Goal: Task Accomplishment & Management: Manage account settings

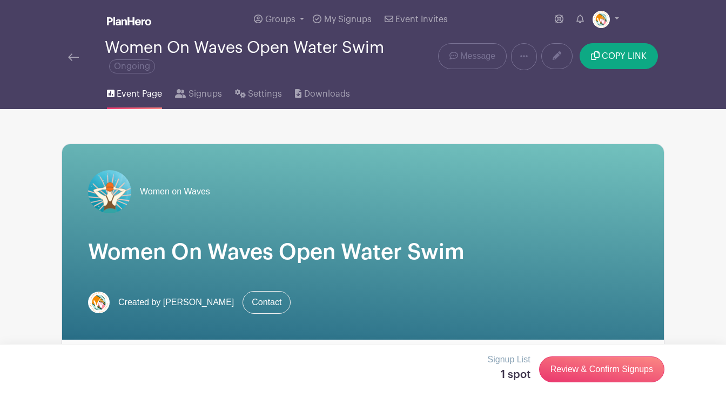
click at [78, 58] on img at bounding box center [73, 57] width 11 height 8
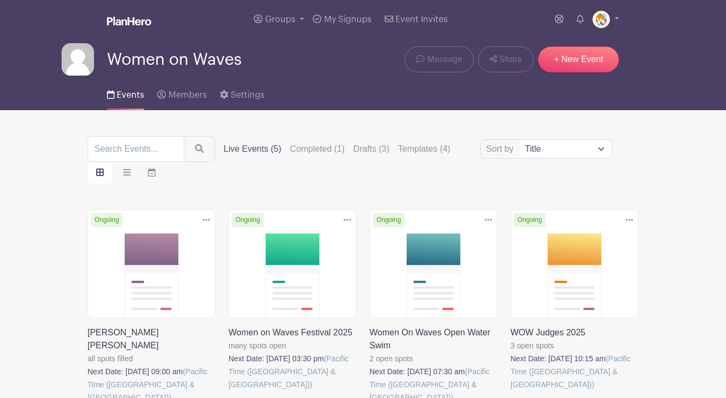
click at [228, 391] on link at bounding box center [228, 391] width 0 height 0
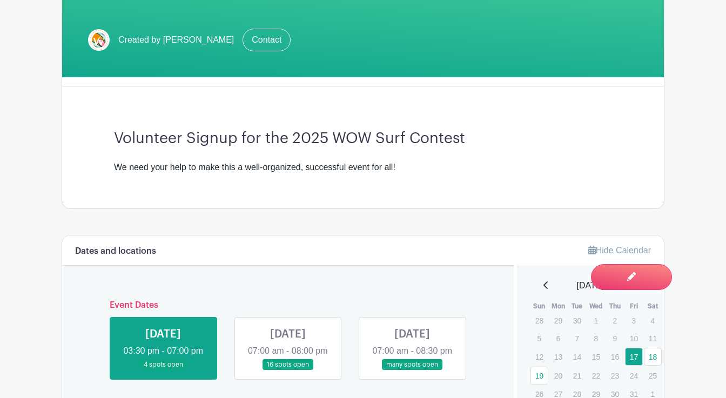
scroll to position [258, 0]
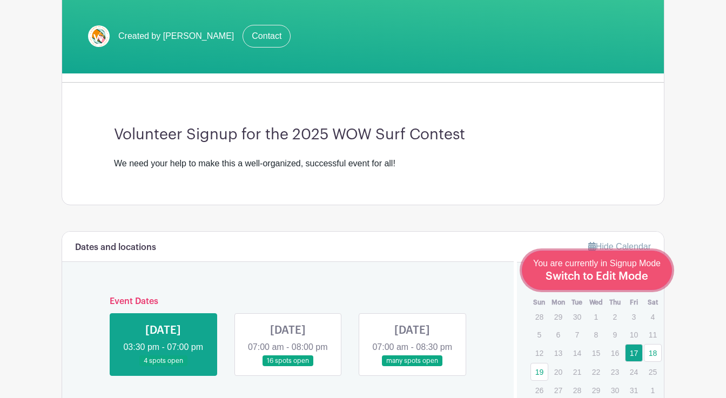
click at [614, 275] on span "Switch to Edit Mode" at bounding box center [596, 276] width 103 height 11
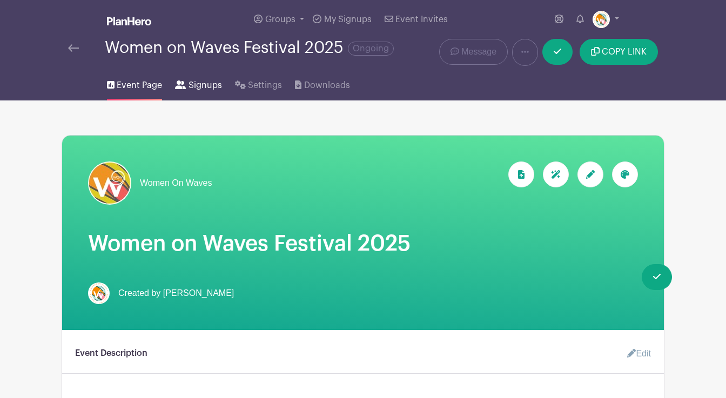
click at [199, 85] on span "Signups" at bounding box center [204, 85] width 33 height 13
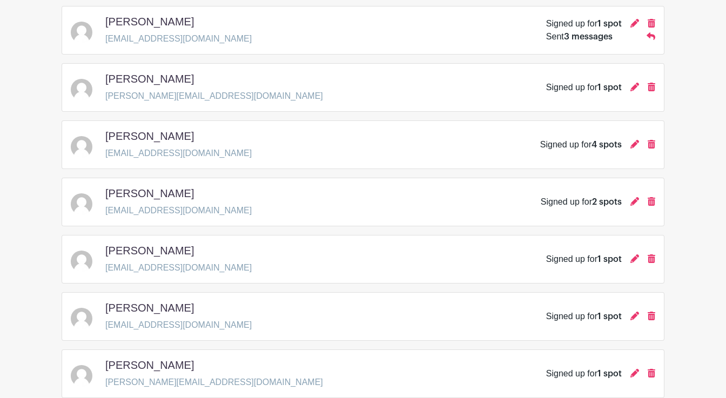
scroll to position [697, 0]
click at [649, 316] on icon at bounding box center [651, 314] width 8 height 9
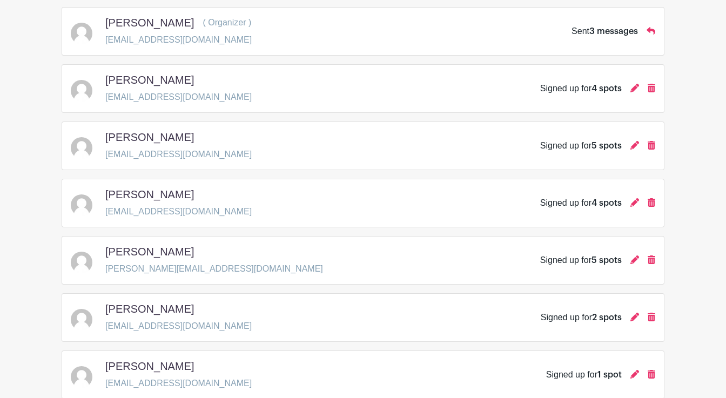
scroll to position [0, 0]
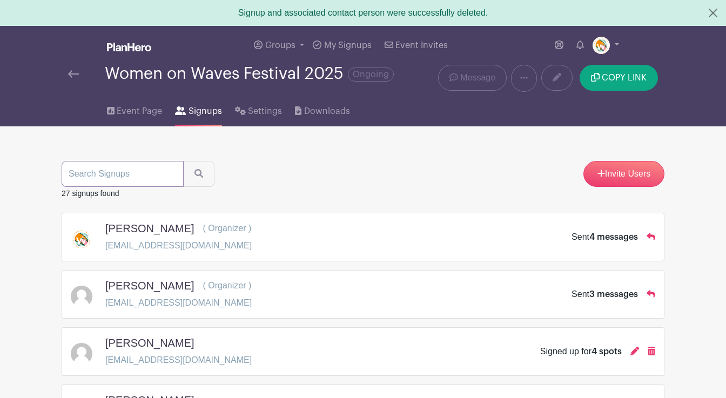
click at [89, 169] on input "search" at bounding box center [123, 174] width 122 height 26
type input "niko"
click at [183, 161] on button "submit" at bounding box center [198, 174] width 31 height 26
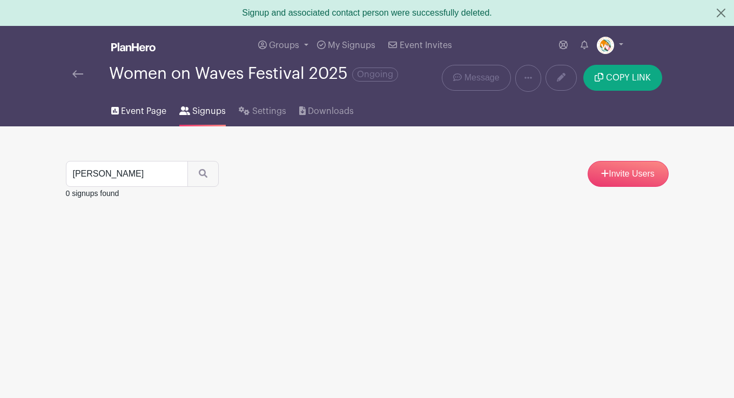
click at [143, 113] on span "Event Page" at bounding box center [143, 111] width 45 height 13
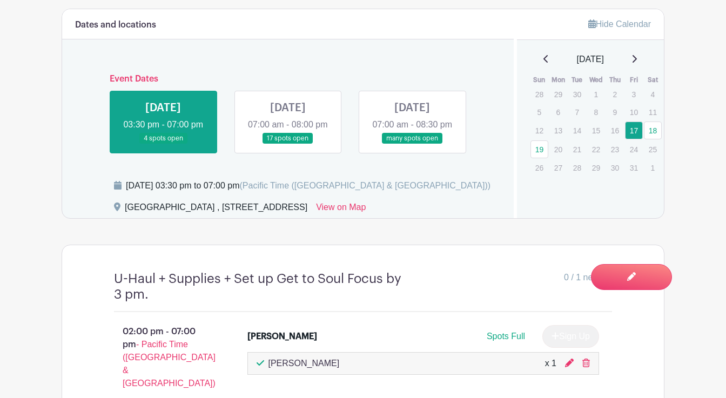
scroll to position [482, 0]
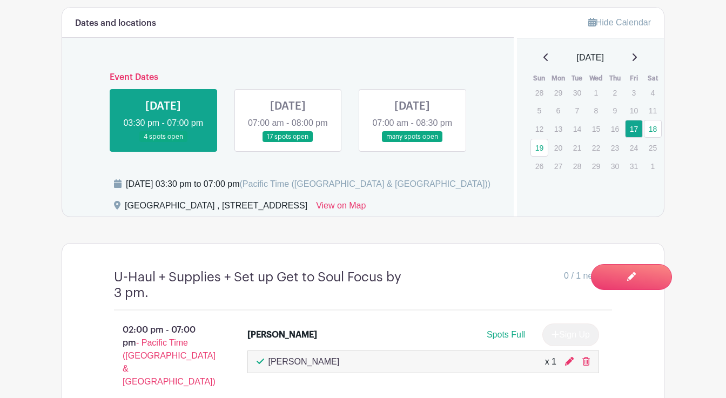
click at [288, 143] on link at bounding box center [288, 143] width 0 height 0
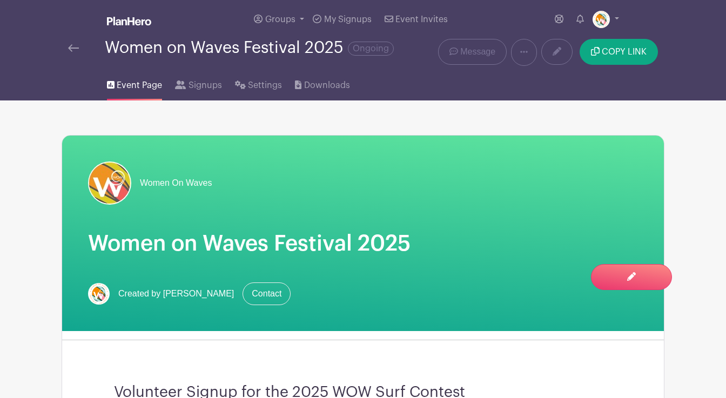
click at [75, 49] on img at bounding box center [73, 48] width 11 height 8
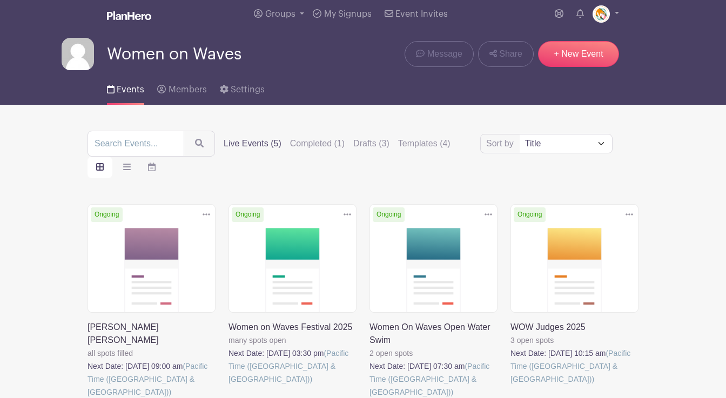
scroll to position [7, 0]
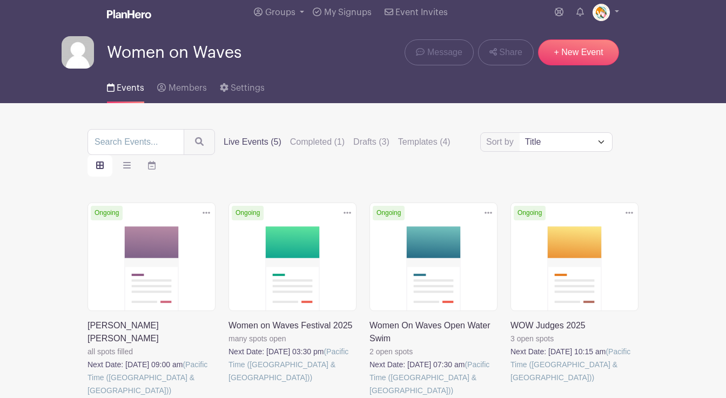
click at [87, 397] on link at bounding box center [87, 397] width 0 height 0
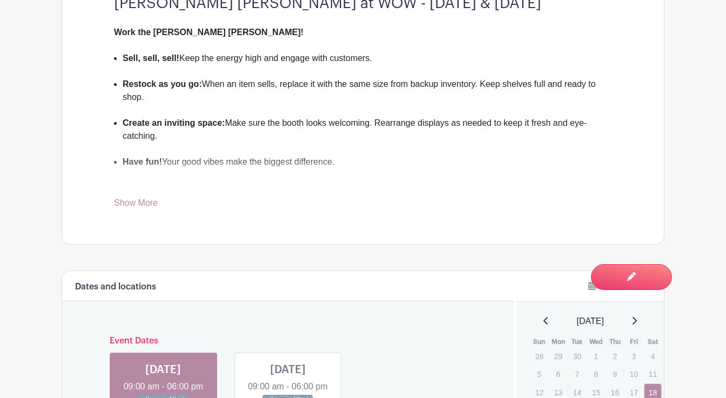
scroll to position [398, 0]
click at [146, 197] on link "Show More" at bounding box center [136, 203] width 44 height 13
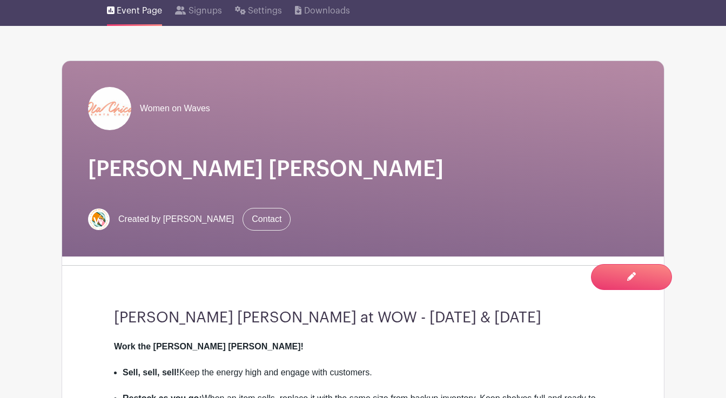
scroll to position [0, 0]
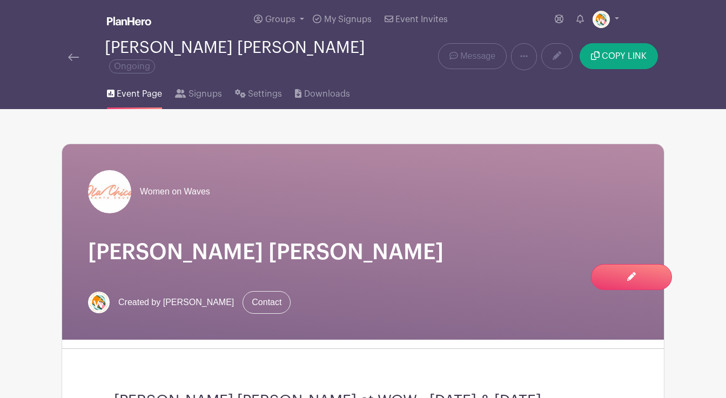
click at [72, 53] on img at bounding box center [73, 57] width 11 height 8
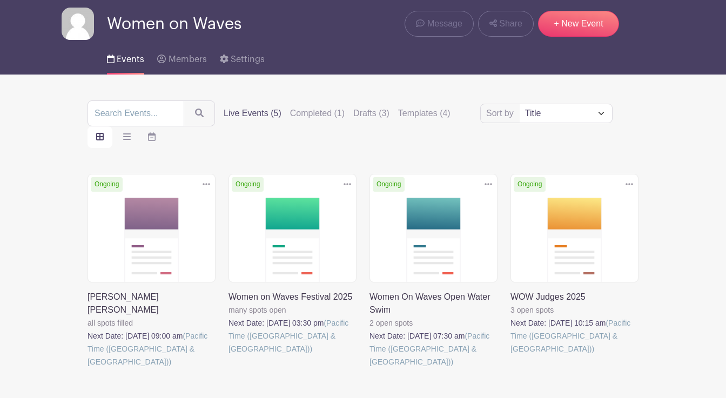
scroll to position [38, 0]
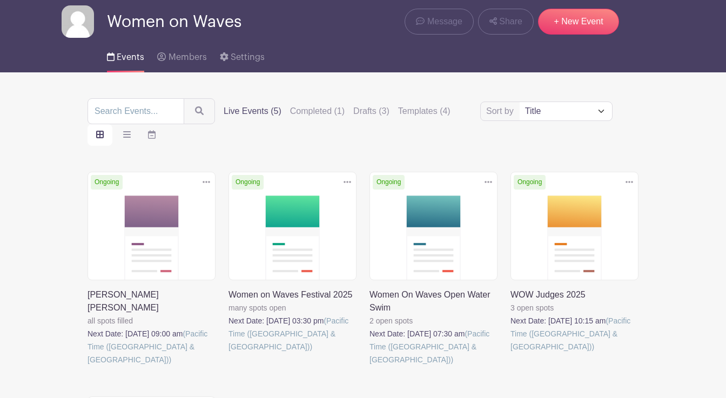
click at [228, 353] on link at bounding box center [228, 353] width 0 height 0
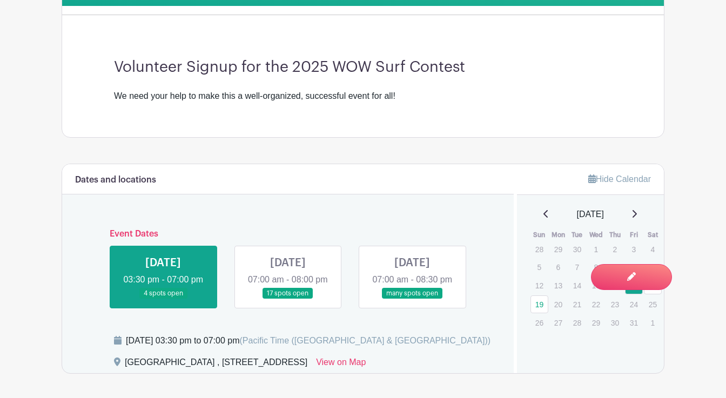
scroll to position [329, 0]
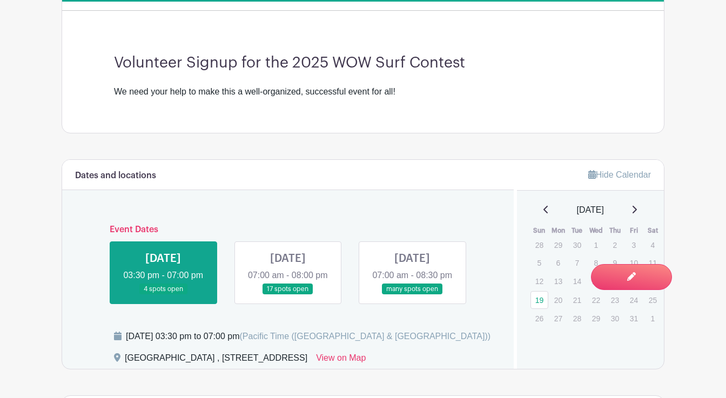
click at [288, 295] on link at bounding box center [288, 295] width 0 height 0
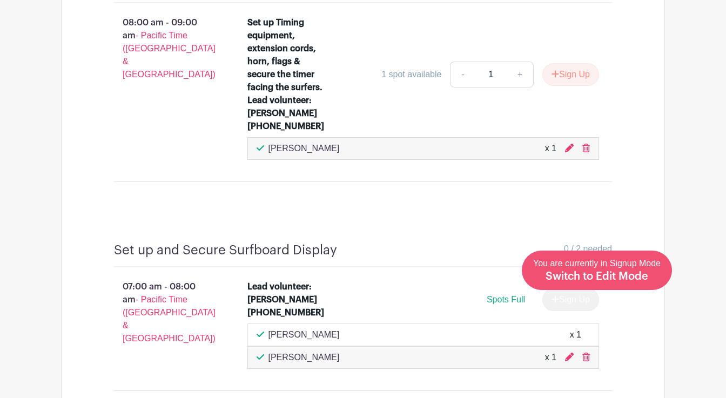
scroll to position [789, 0]
click at [592, 266] on span "You are currently in Signup Mode Switch to Edit Mode" at bounding box center [596, 270] width 127 height 23
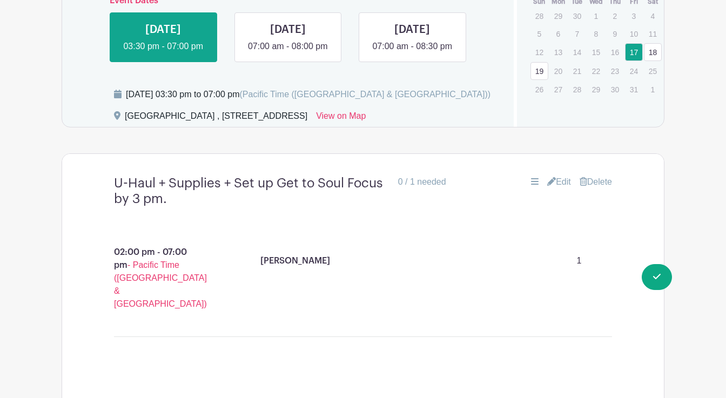
scroll to position [612, 0]
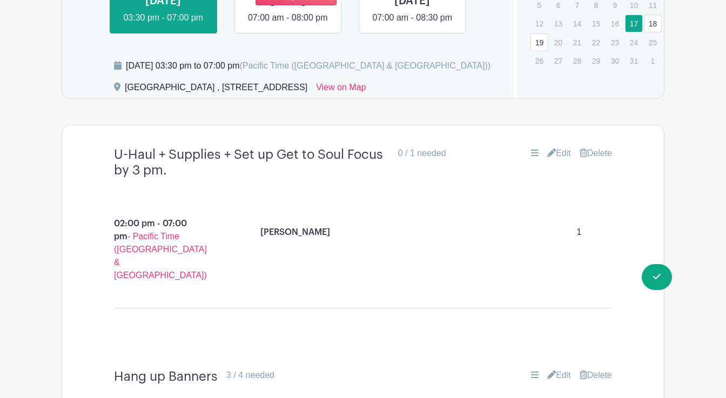
click at [288, 24] on link at bounding box center [288, 24] width 0 height 0
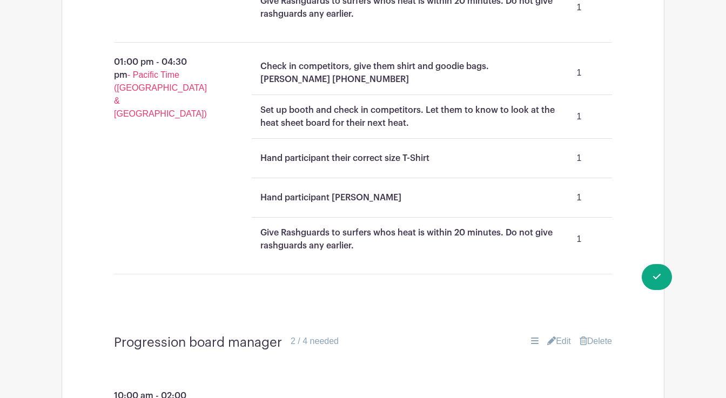
scroll to position [1679, 0]
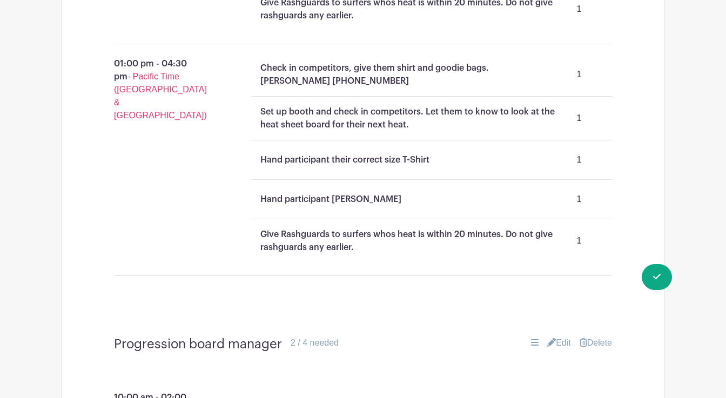
click at [554, 228] on p "Give Rashguards to surfers whos heat is within 20 minutes. Do not give rashguar…" at bounding box center [407, 241] width 295 height 26
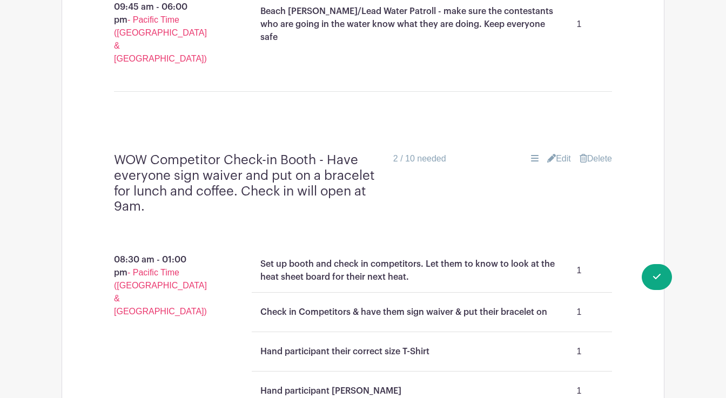
scroll to position [1256, 0]
click at [559, 152] on link "Edit" at bounding box center [559, 158] width 24 height 13
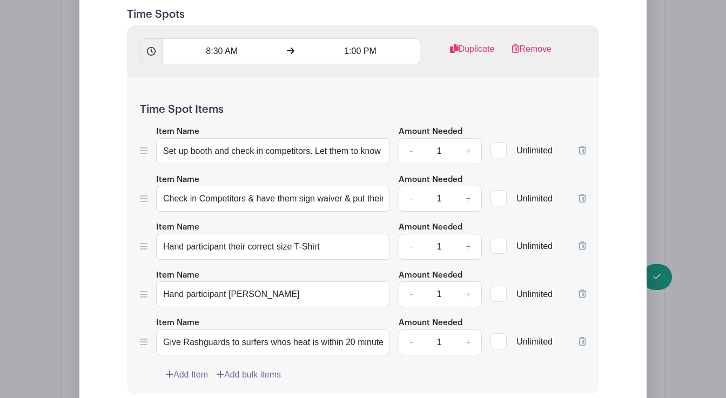
scroll to position [1607, 0]
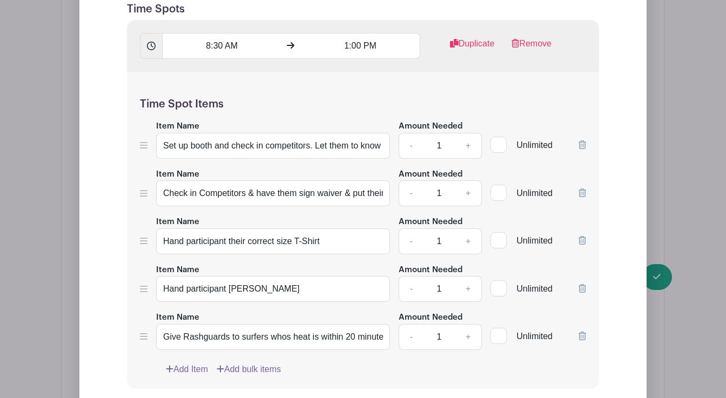
click at [581, 331] on icon at bounding box center [582, 335] width 8 height 9
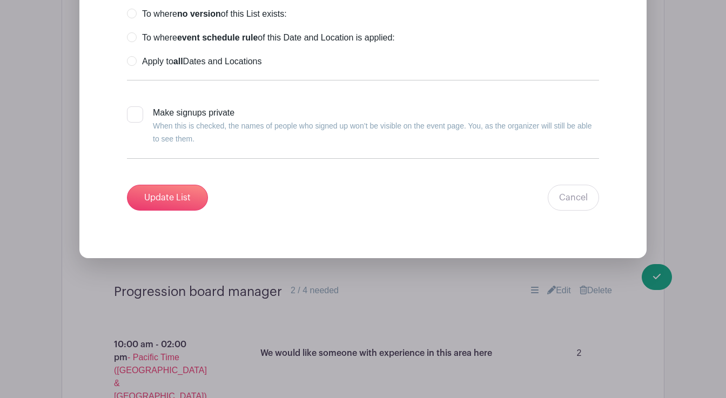
scroll to position [2520, 0]
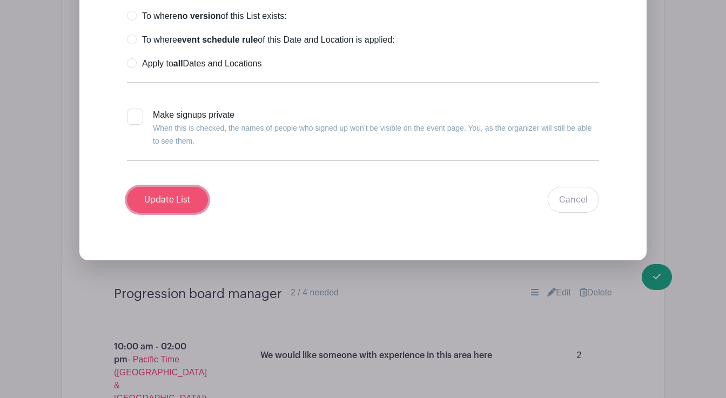
click at [184, 187] on input "Update List" at bounding box center [167, 200] width 81 height 26
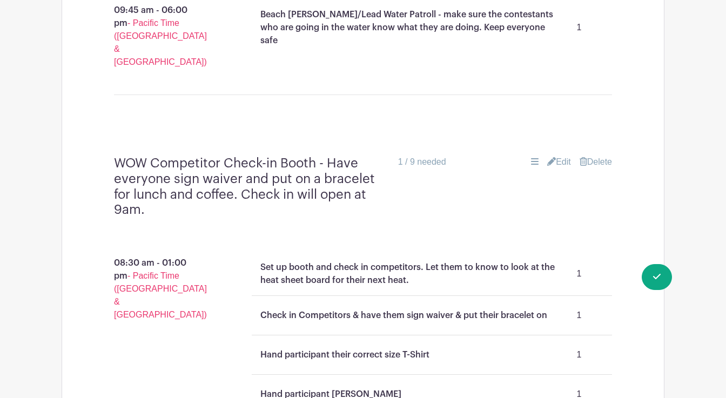
scroll to position [1255, 0]
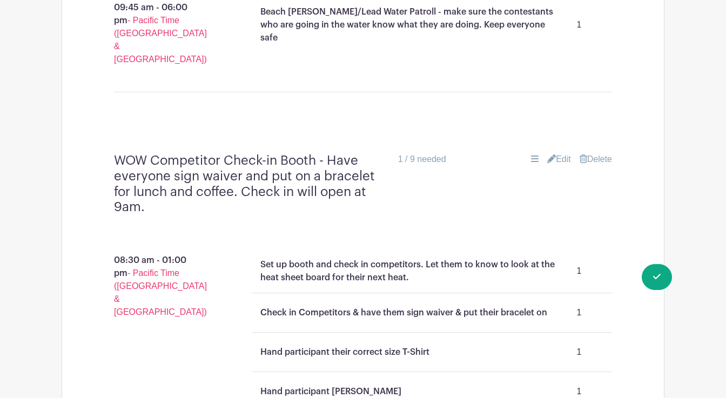
click at [561, 153] on link "Edit" at bounding box center [559, 159] width 24 height 13
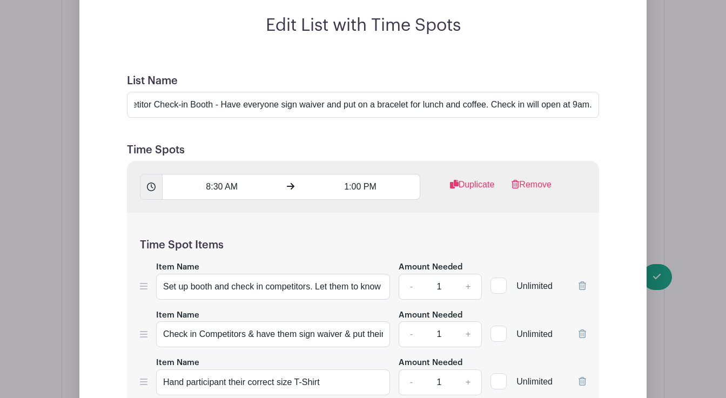
scroll to position [1467, 0]
click at [319, 320] on input "Check in Competitors & have them sign waiver & put their bracelet on" at bounding box center [273, 333] width 234 height 26
click at [381, 320] on input "Check in Competitors & have them sign waiver & put their bracelet on" at bounding box center [273, 333] width 234 height 26
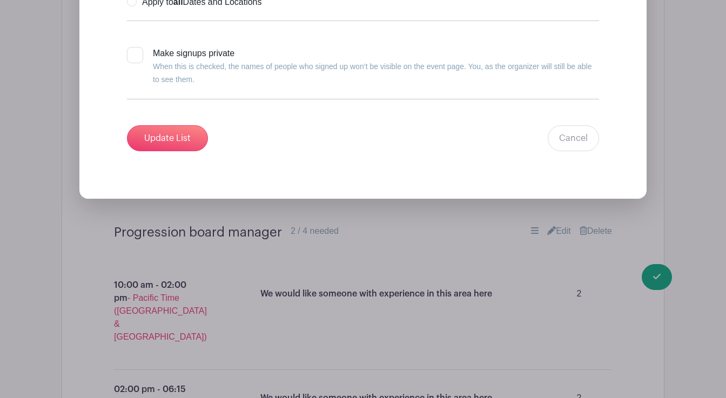
scroll to position [2557, 0]
type input "Check in Competitors & have them sign waiver & put their bracelet on and tell t…"
click at [170, 126] on input "Update List" at bounding box center [167, 139] width 81 height 26
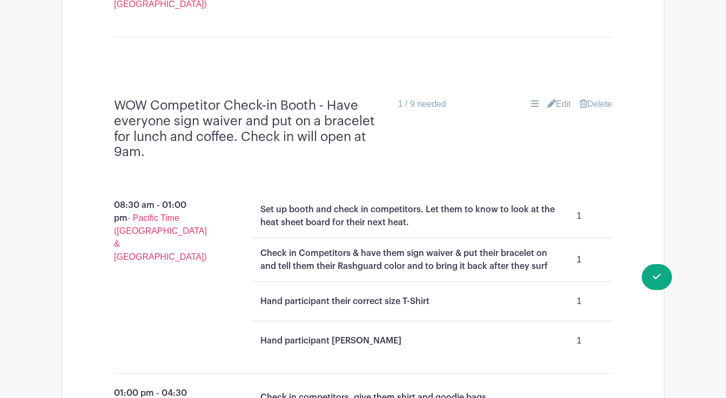
scroll to position [1309, 0]
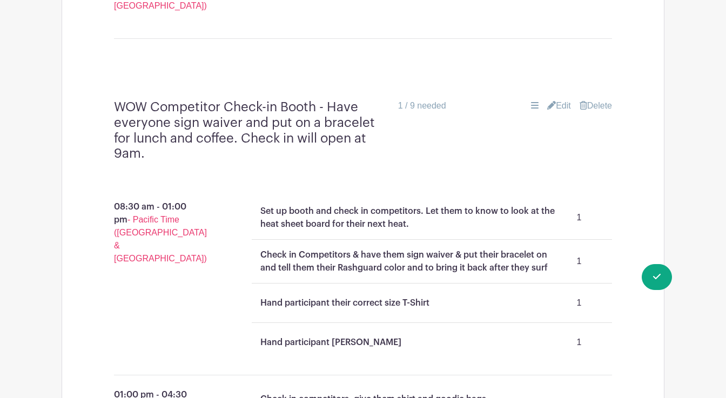
click at [563, 99] on link "Edit" at bounding box center [559, 105] width 24 height 13
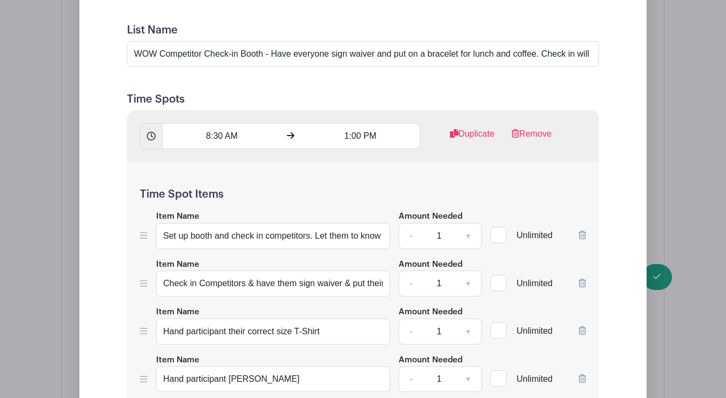
scroll to position [1518, 0]
click at [328, 270] on input "Check in Competitors & have them sign waiver & put their bracelet on and tell t…" at bounding box center [273, 283] width 234 height 26
drag, startPoint x: 227, startPoint y: 208, endPoint x: 220, endPoint y: 207, distance: 7.6
click at [220, 270] on input "Check in Competitors & have them sign waiver & put their bracelet on and tell t…" at bounding box center [273, 283] width 234 height 26
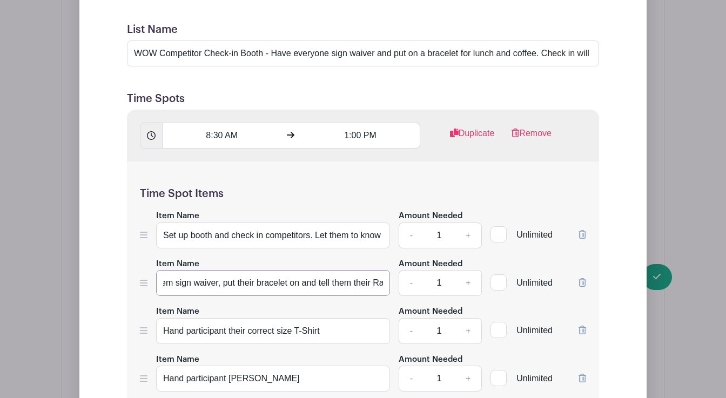
drag, startPoint x: 319, startPoint y: 208, endPoint x: 305, endPoint y: 208, distance: 14.0
click at [305, 270] on input "Check in Competitors & have them sign waiver, put their bracelet on and tell th…" at bounding box center [273, 283] width 234 height 26
drag, startPoint x: 338, startPoint y: 207, endPoint x: 323, endPoint y: 208, distance: 15.1
click at [323, 270] on input "Check in Competitors & have them sign waiver, put their bracelet on & tell them…" at bounding box center [273, 283] width 234 height 26
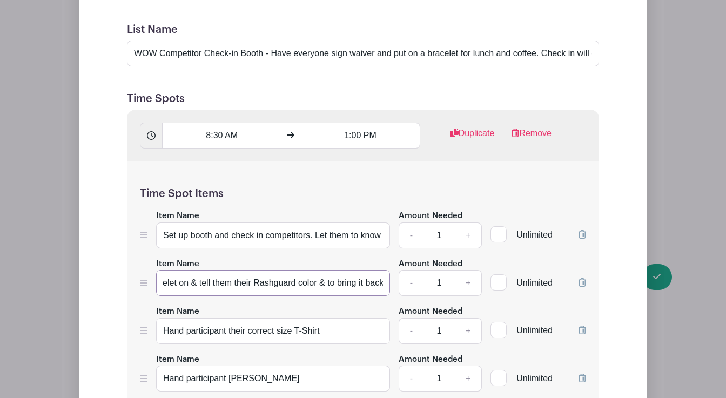
click at [333, 270] on input "Check in Competitors & have them sign waiver, put their bracelet on & tell them…" at bounding box center [273, 283] width 234 height 26
type input "Check in Competitors & have them sign waiver, put their bracelet on & tell them…"
click at [343, 304] on div "Item Name Hand participant their correct size T-Shirt" at bounding box center [273, 323] width 234 height 39
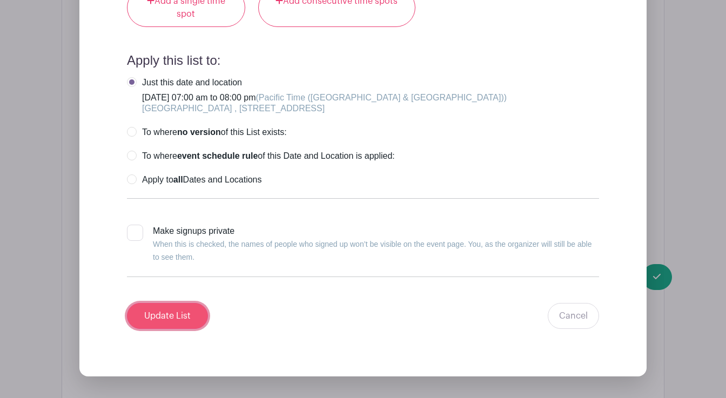
click at [185, 303] on input "Update List" at bounding box center [167, 316] width 81 height 26
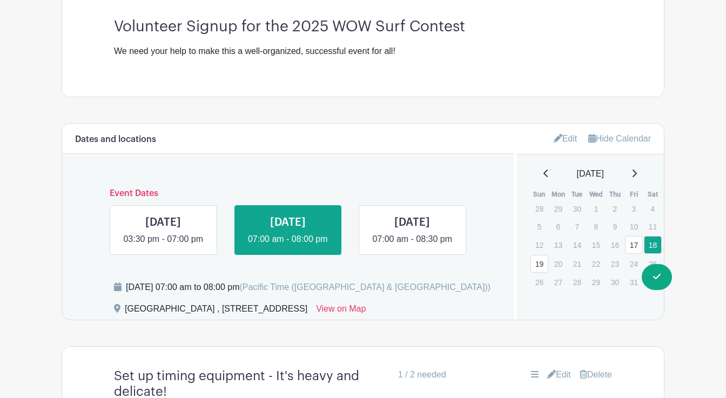
scroll to position [390, 0]
click at [412, 246] on link at bounding box center [412, 246] width 0 height 0
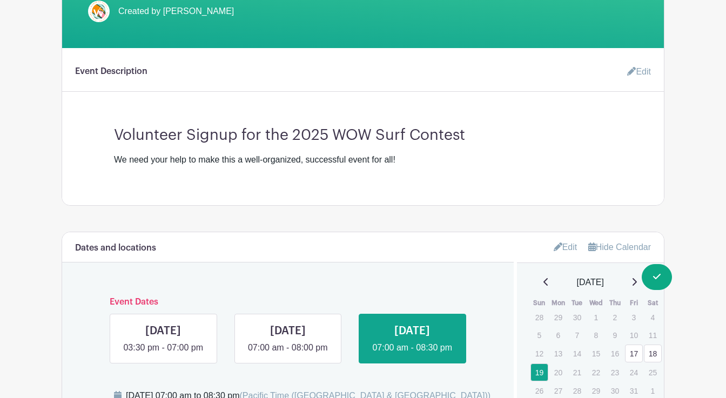
scroll to position [284, 0]
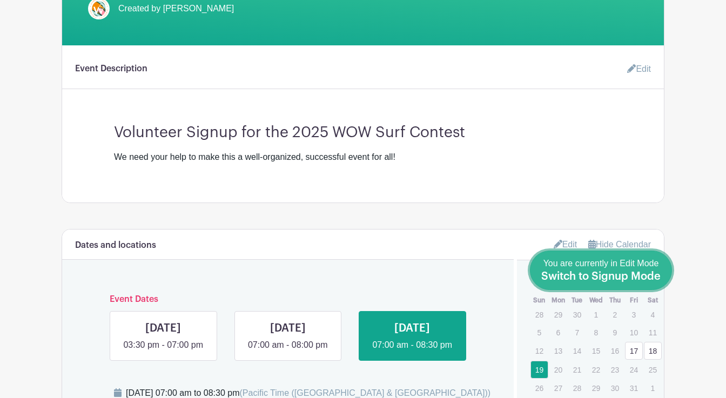
click at [625, 273] on span "Switch to Signup Mode" at bounding box center [600, 276] width 119 height 11
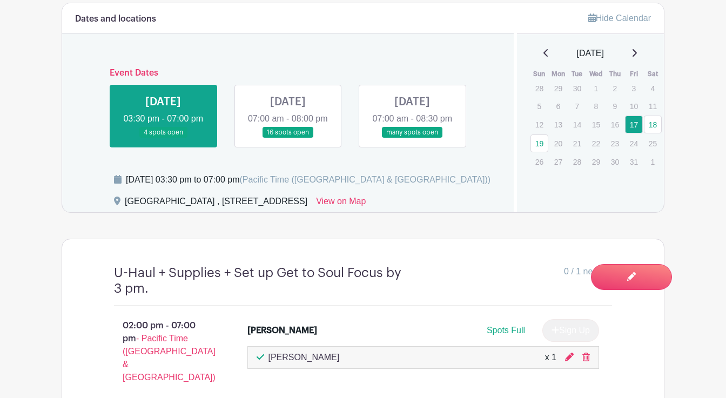
scroll to position [538, 0]
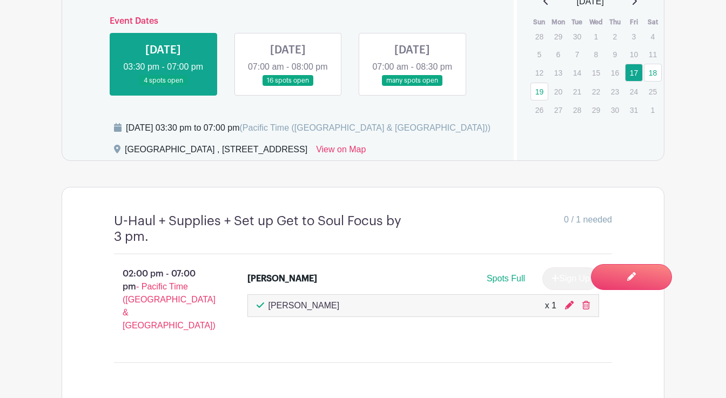
click at [412, 86] on link at bounding box center [412, 86] width 0 height 0
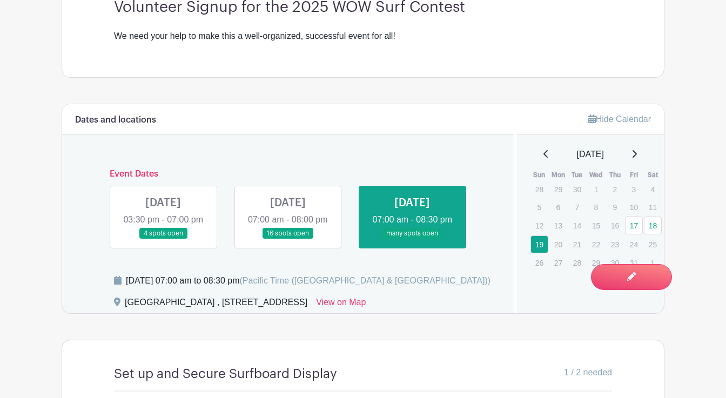
scroll to position [388, 0]
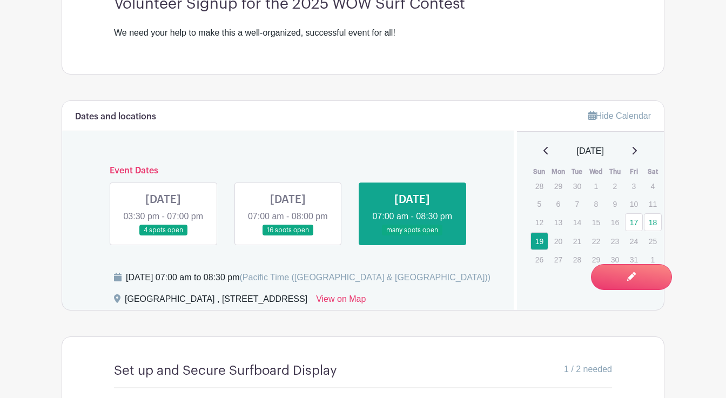
click at [288, 236] on link at bounding box center [288, 236] width 0 height 0
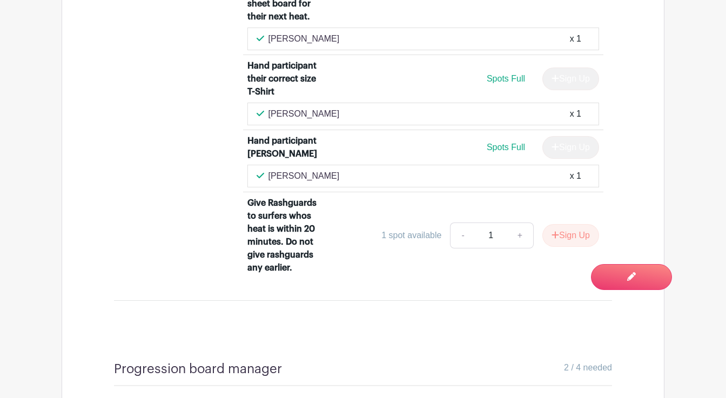
scroll to position [2198, 0]
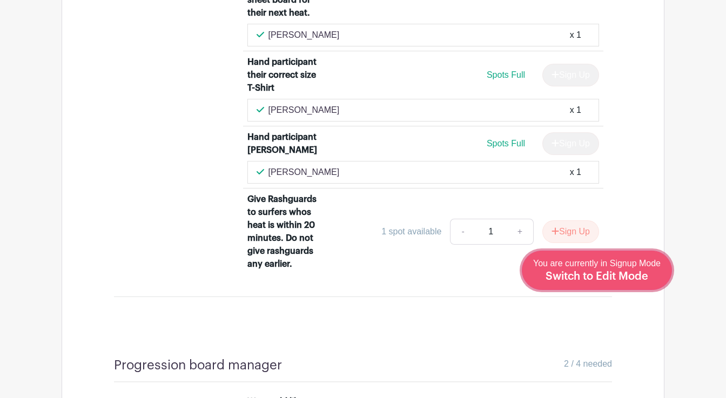
click at [630, 277] on span "Switch to Edit Mode" at bounding box center [596, 276] width 103 height 11
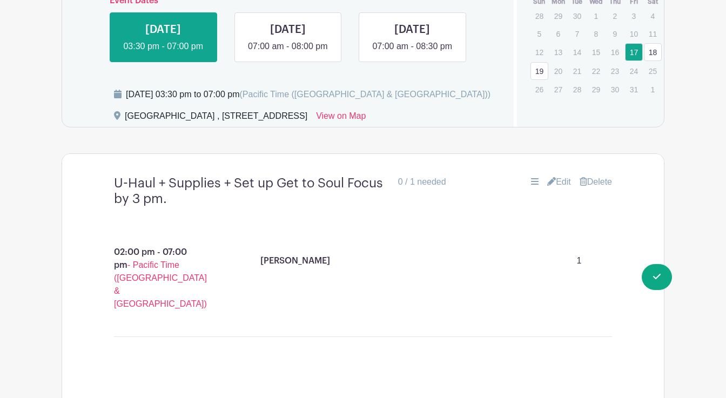
scroll to position [593, 0]
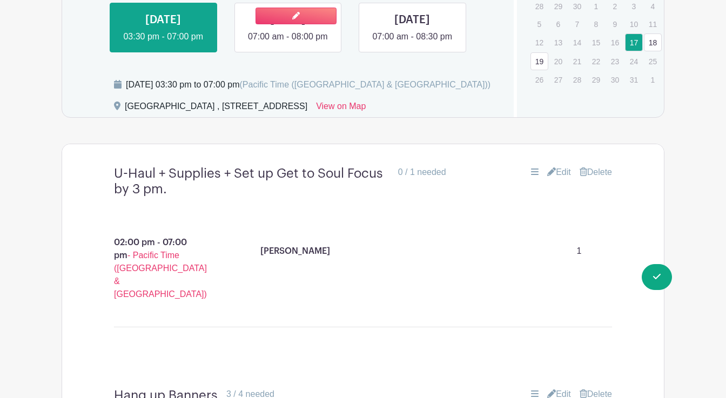
click at [288, 43] on link at bounding box center [288, 43] width 0 height 0
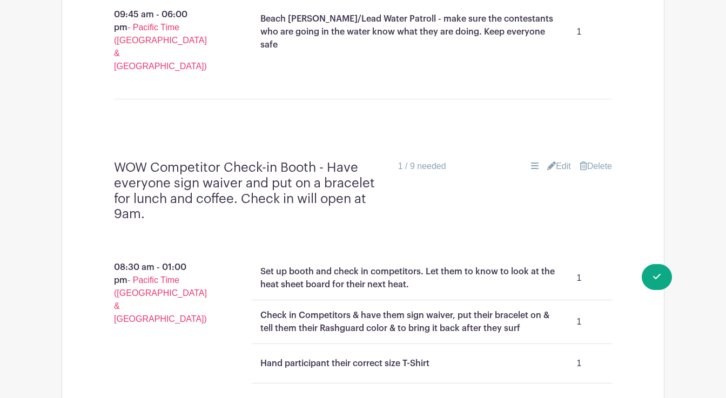
scroll to position [1249, 0]
click at [563, 159] on link "Edit" at bounding box center [559, 165] width 24 height 13
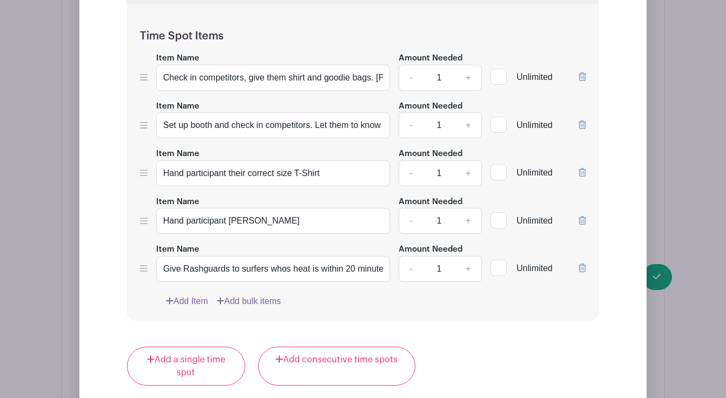
scroll to position [2022, 0]
click at [582, 263] on icon at bounding box center [582, 267] width 8 height 9
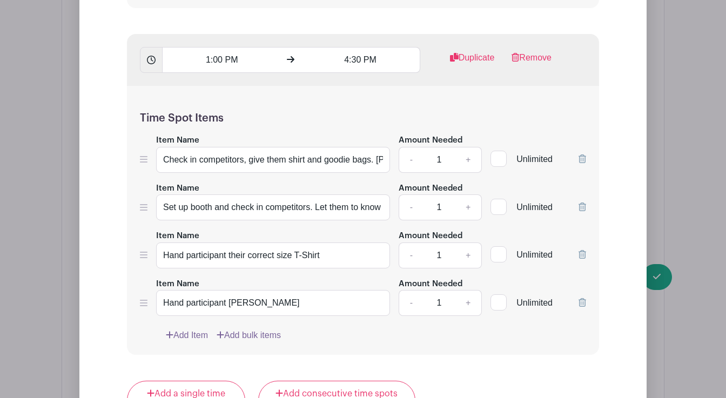
scroll to position [1943, 0]
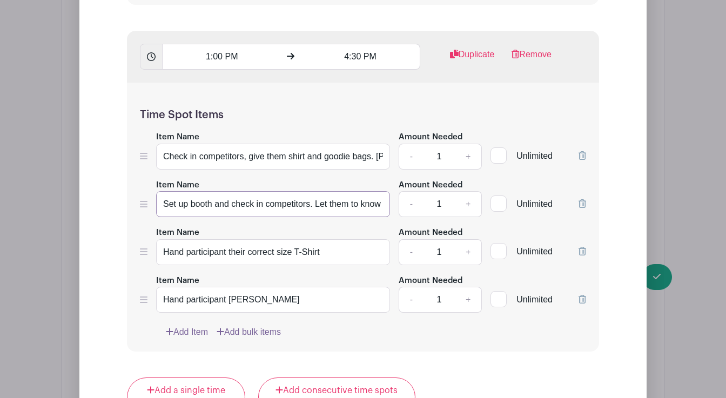
click at [337, 191] on input "Set up booth and check in competitors. Let them to know to look at the heat she…" at bounding box center [273, 204] width 234 height 26
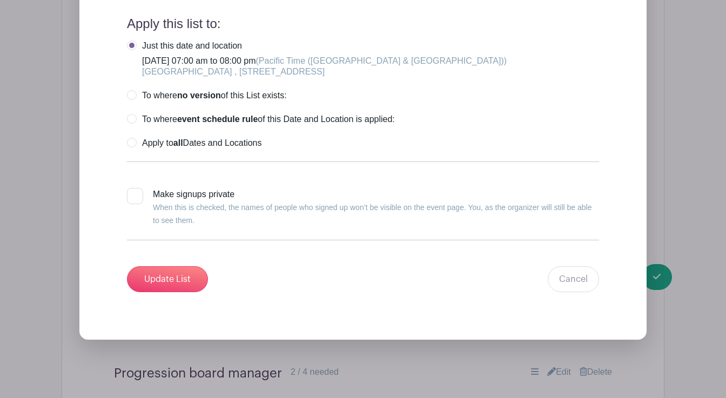
scroll to position [2386, 0]
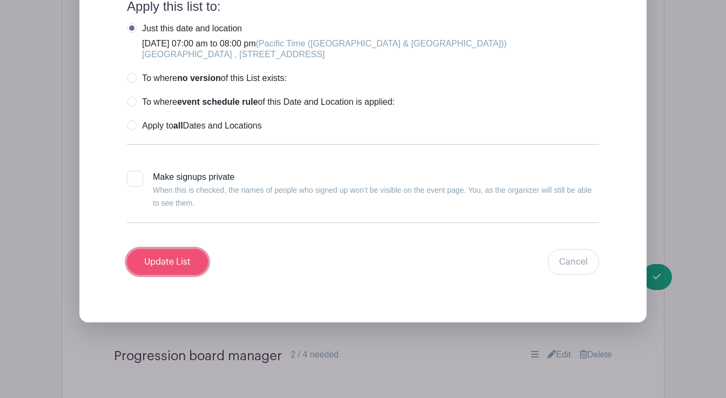
click at [166, 249] on input "Update List" at bounding box center [167, 262] width 81 height 26
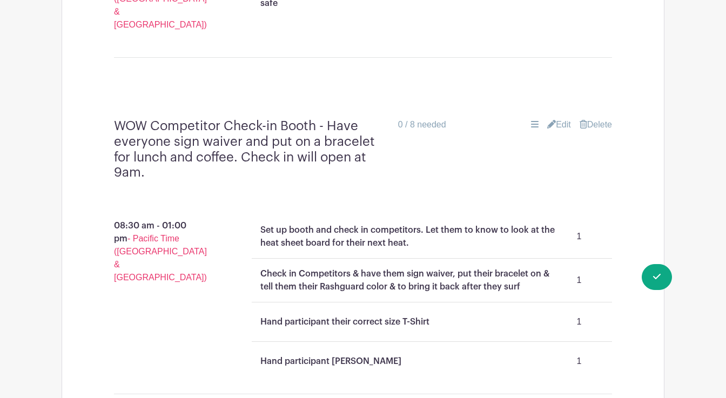
scroll to position [1246, 0]
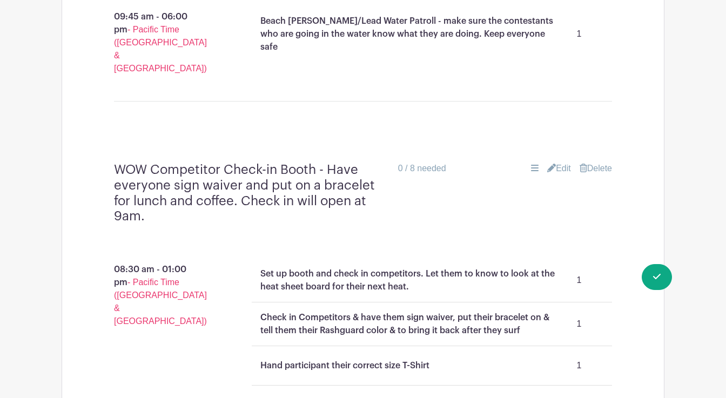
click at [562, 162] on link "Edit" at bounding box center [559, 168] width 24 height 13
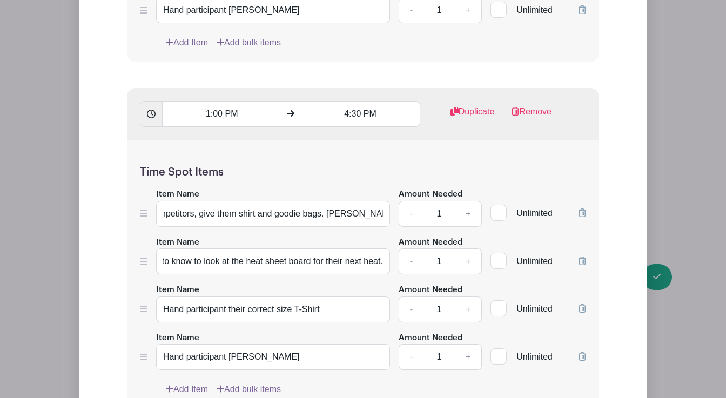
scroll to position [0, 53]
drag, startPoint x: 322, startPoint y: 139, endPoint x: 197, endPoint y: 137, distance: 125.3
click at [197, 201] on input "Check in competitors, give them shirt and goodie bags. [PERSON_NAME] [PHONE_NUM…" at bounding box center [273, 214] width 234 height 26
click at [234, 248] on input "Set up booth and check in competitors. Let them to know to look at the heat she…" at bounding box center [273, 261] width 234 height 26
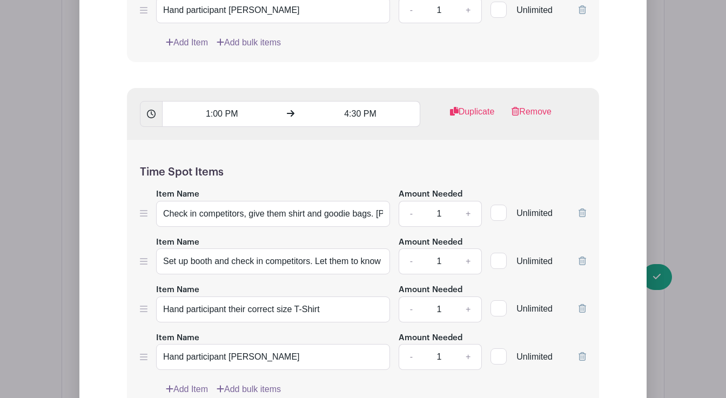
click at [662, 221] on div "Edit List with Time Spots List Name WOW Competitor Check-in Booth - Have everyo…" at bounding box center [362, 177] width 601 height 1326
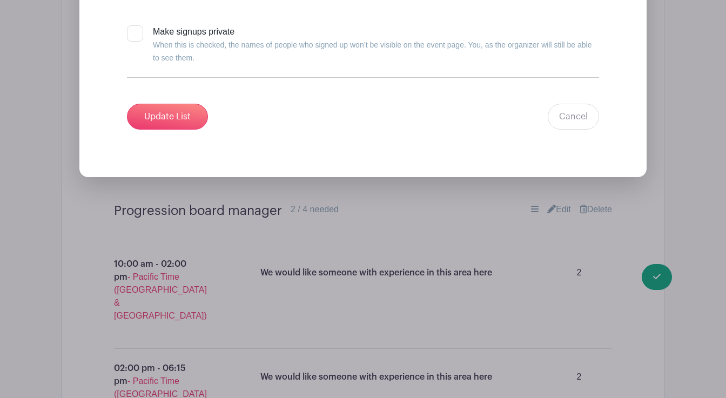
scroll to position [2521, 0]
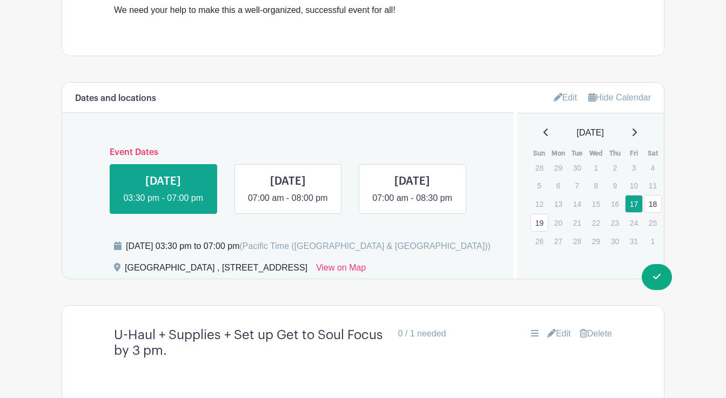
scroll to position [415, 0]
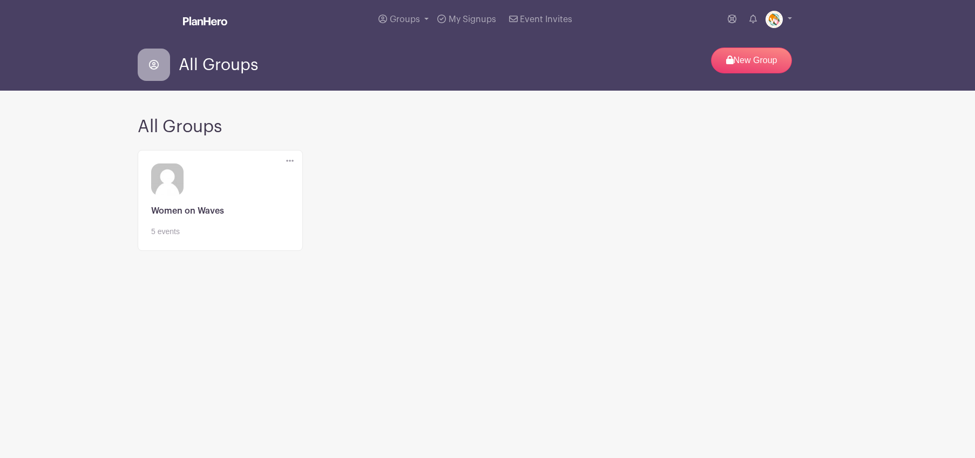
click at [211, 238] on link at bounding box center [220, 238] width 138 height 0
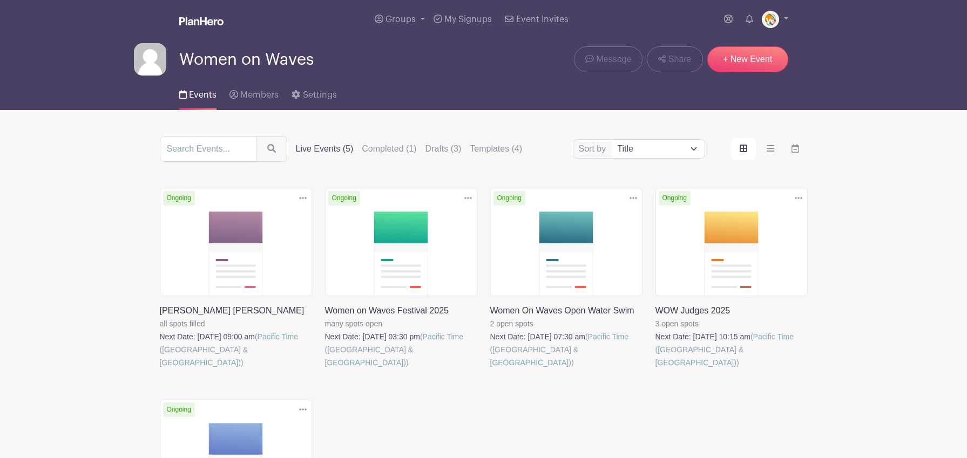
click at [325, 369] on link at bounding box center [325, 369] width 0 height 0
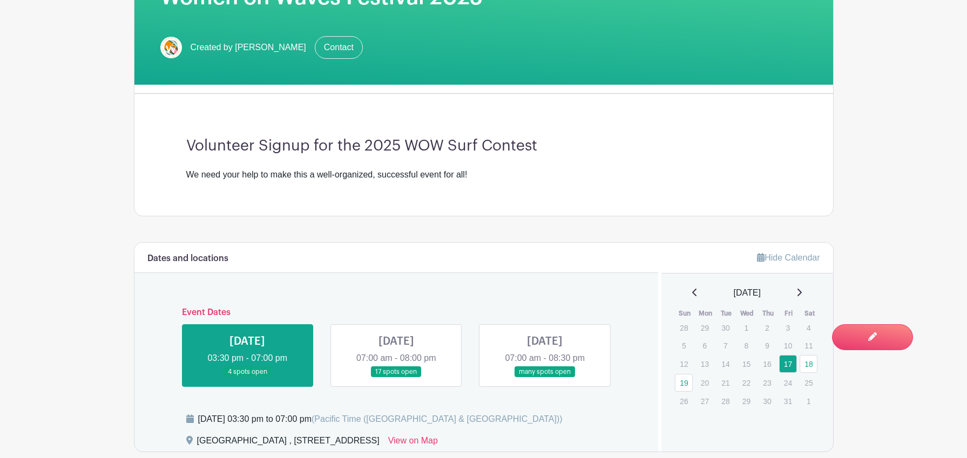
scroll to position [254, 0]
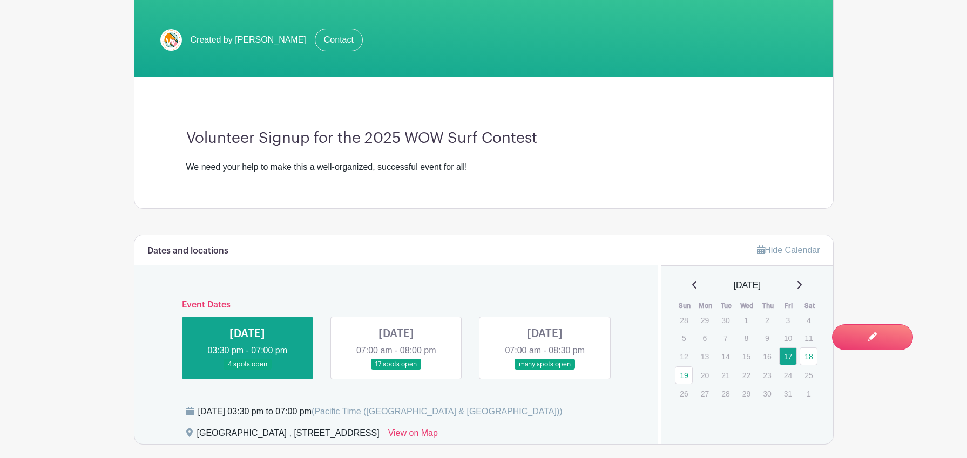
click at [396, 370] on link at bounding box center [396, 370] width 0 height 0
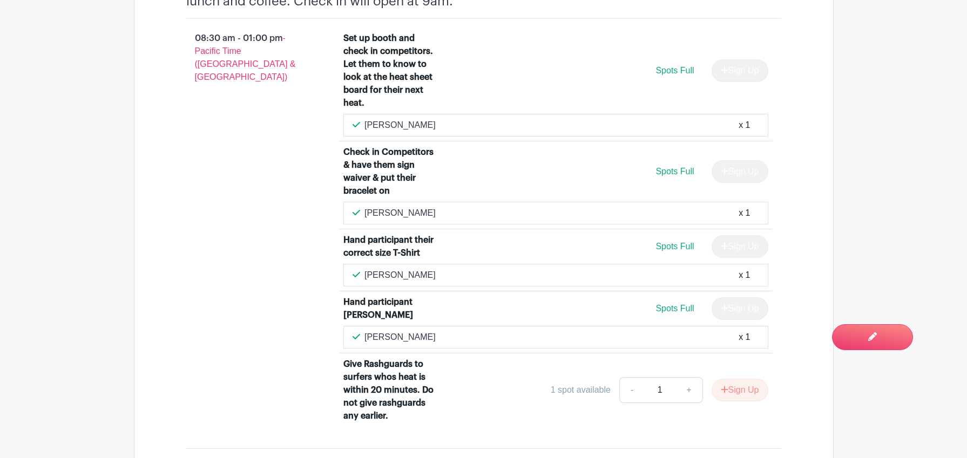
scroll to position [1486, 0]
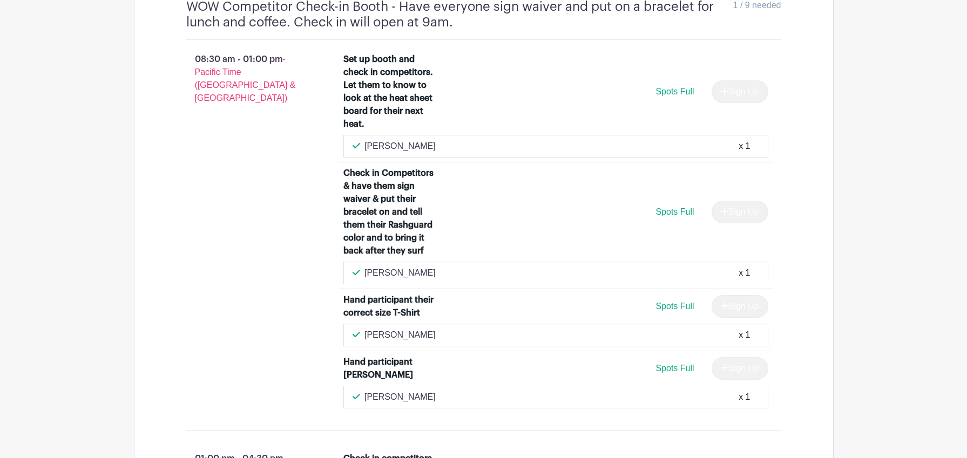
scroll to position [1557, 0]
click at [389, 136] on li "Set up booth and check in competitors. Let them to know to look at the heat she…" at bounding box center [555, 107] width 433 height 114
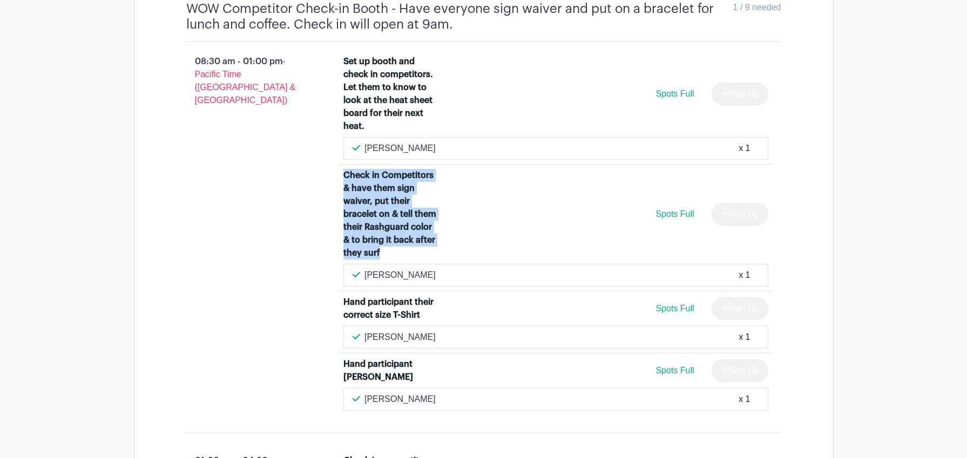
drag, startPoint x: 431, startPoint y: 227, endPoint x: 340, endPoint y: 147, distance: 121.3
click at [340, 165] on li "Check in Competitors & have them sign waiver, put their bracelet on & tell them…" at bounding box center [555, 228] width 433 height 127
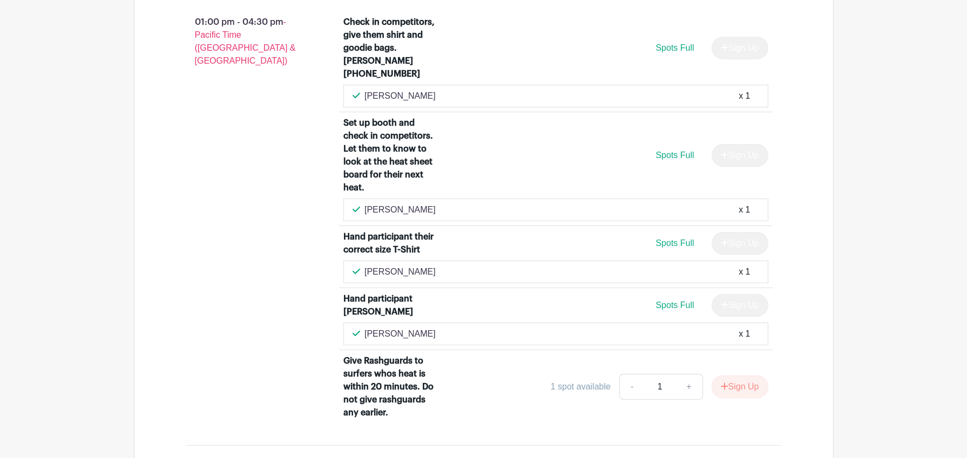
scroll to position [1902, 0]
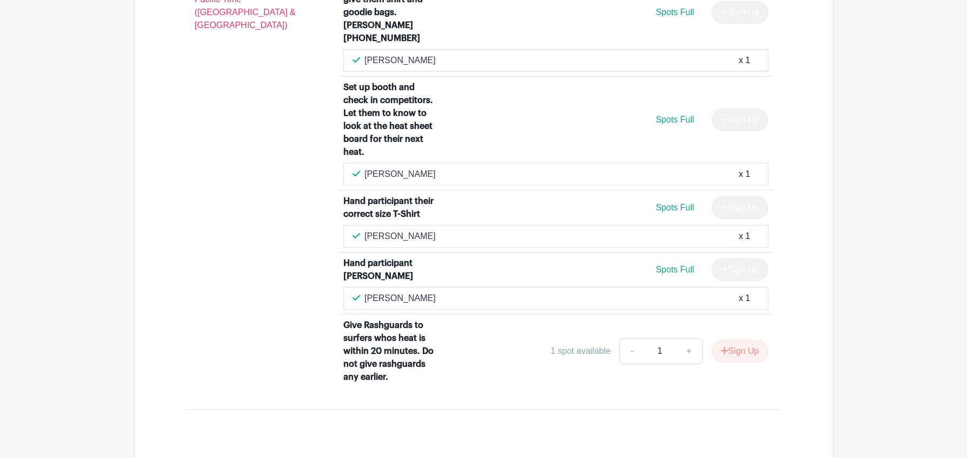
scroll to position [2031, 0]
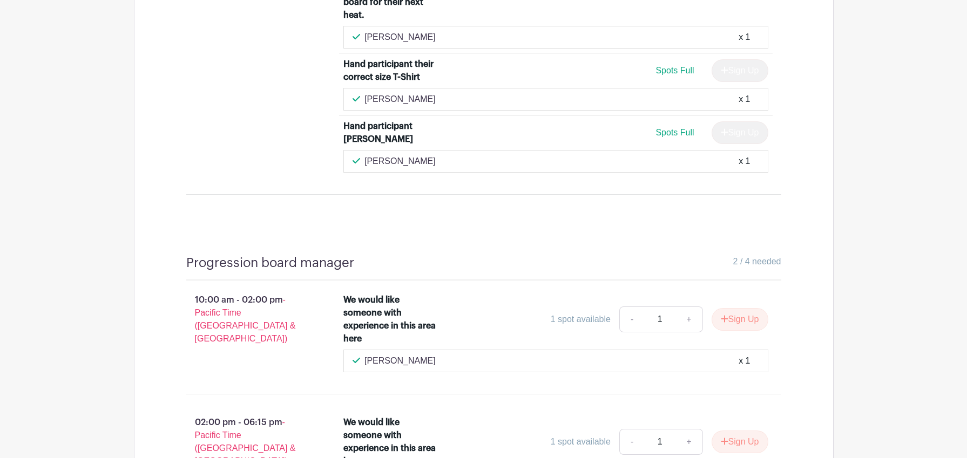
scroll to position [2166, 0]
